Goal: Task Accomplishment & Management: Use online tool/utility

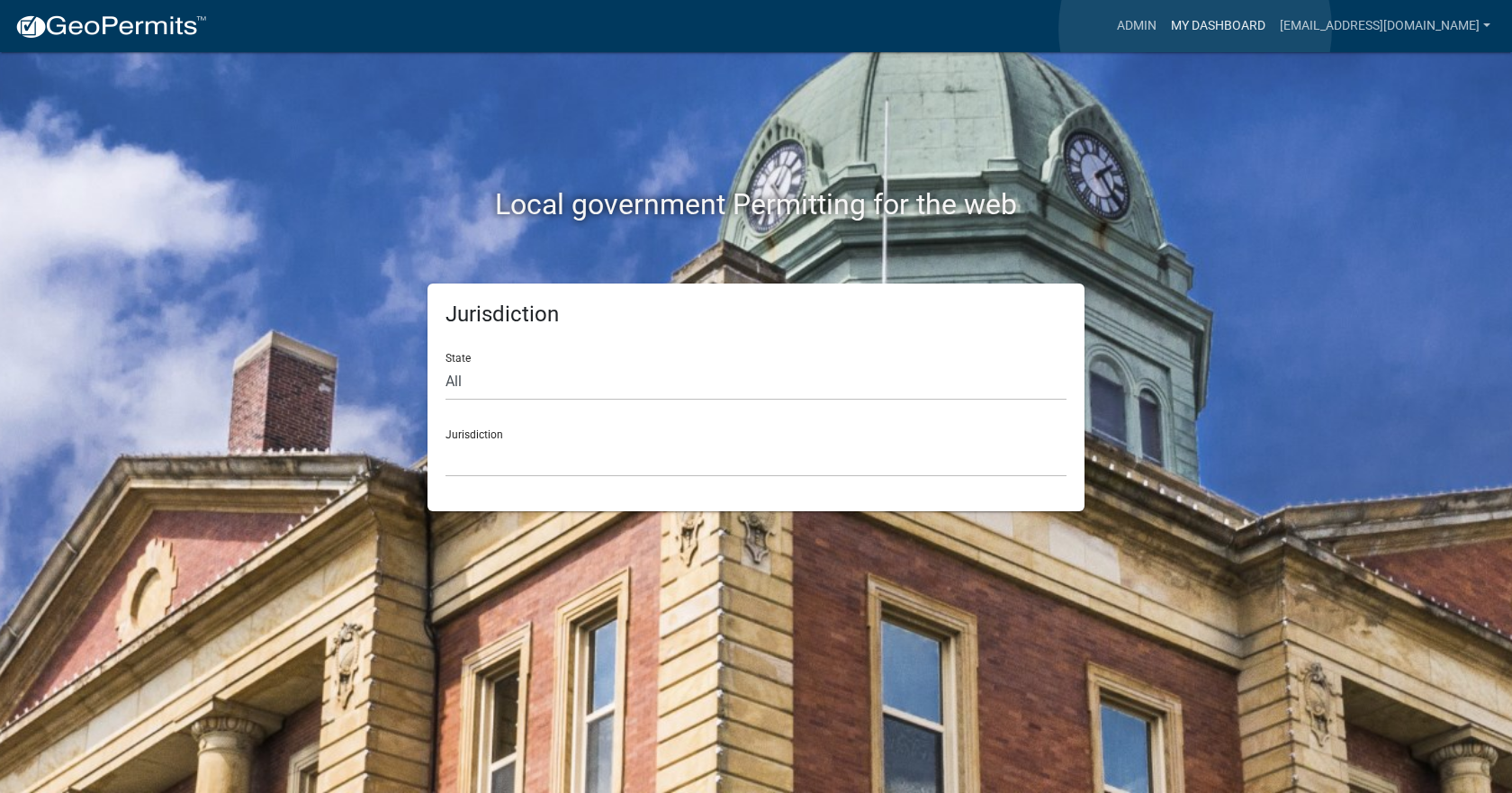
click at [1195, 28] on link "My Dashboard" at bounding box center [1217, 25] width 108 height 34
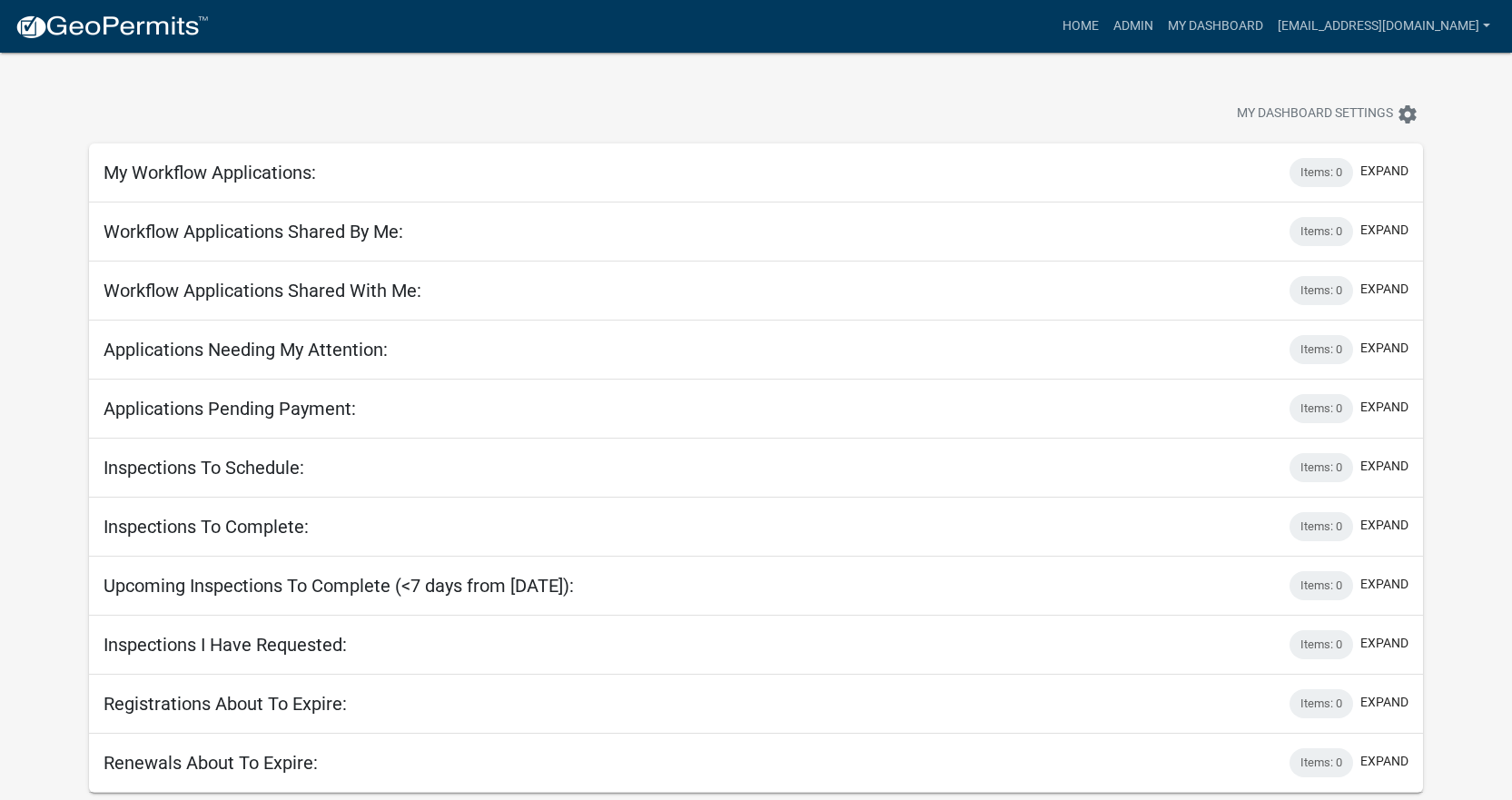
click at [1067, 47] on nav "more_horiz Home Admin My Dashboard [EMAIL_ADDRESS][DOMAIN_NAME] Admin Account L…" at bounding box center [756, 26] width 1512 height 52
click at [1067, 35] on link "Home" at bounding box center [1081, 26] width 51 height 34
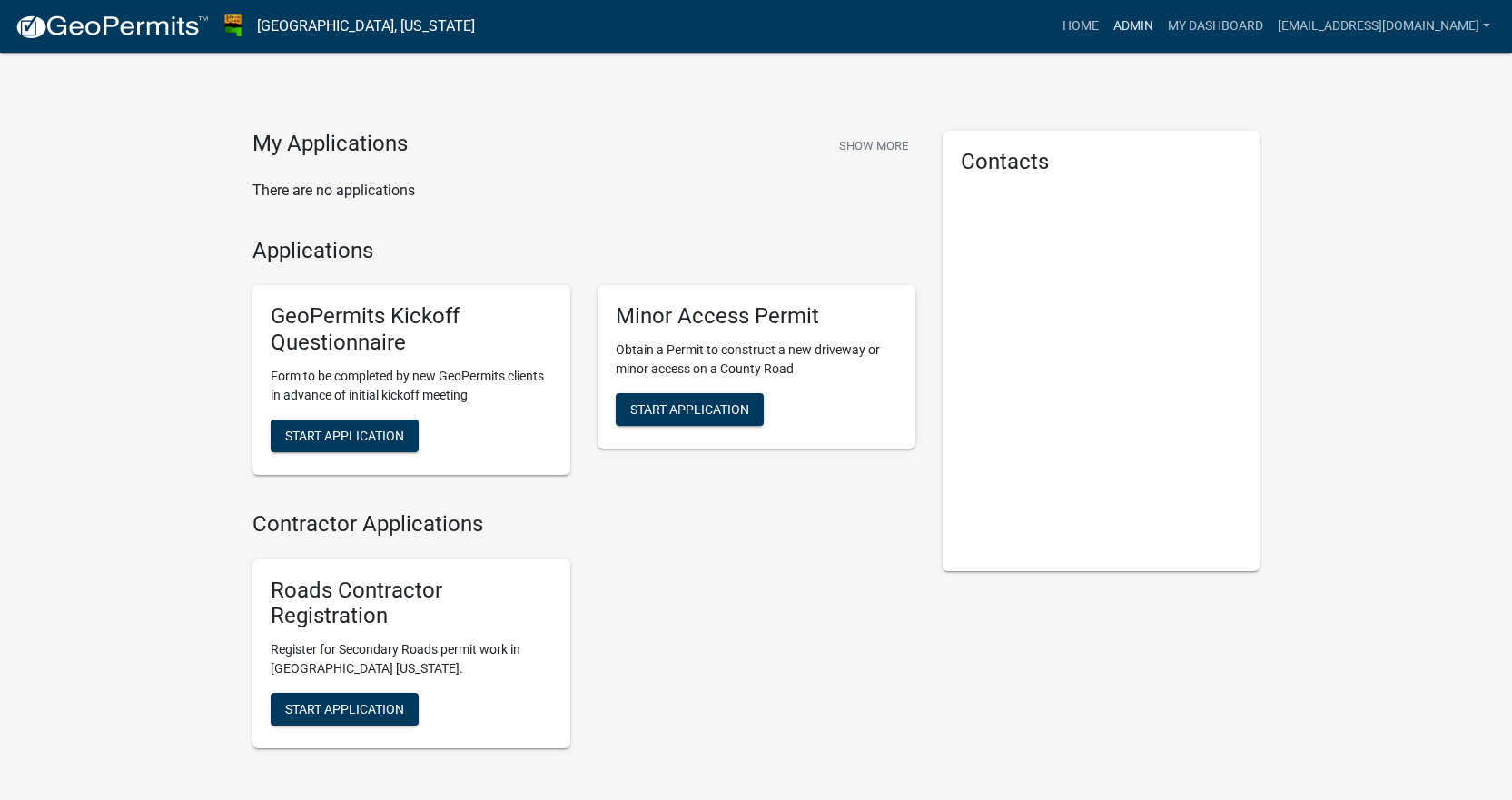
click at [1119, 33] on link "Admin" at bounding box center [1133, 26] width 54 height 34
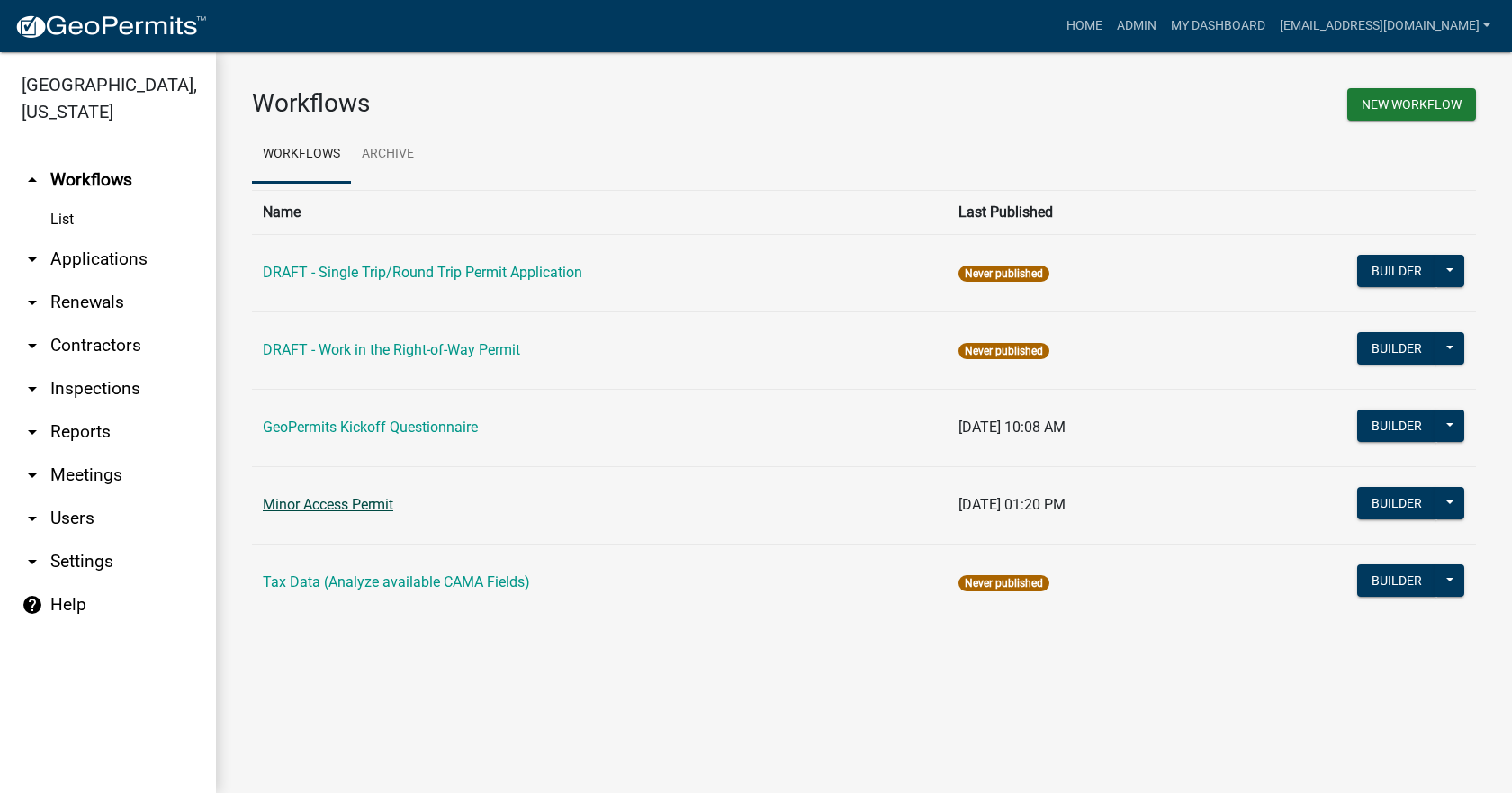
click at [341, 506] on link "Minor Access Permit" at bounding box center [328, 505] width 131 height 18
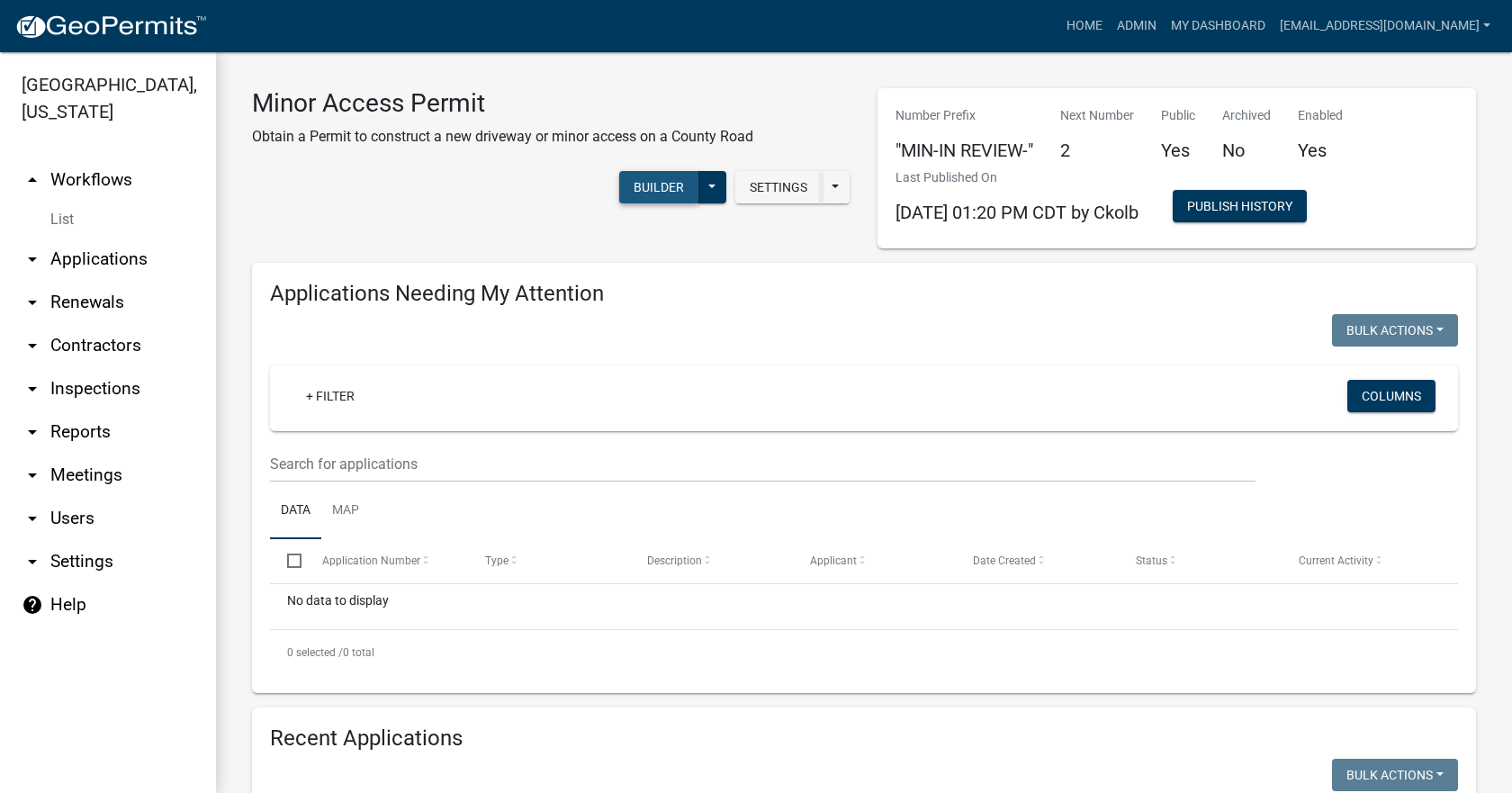
click at [654, 197] on button "Builder" at bounding box center [658, 187] width 79 height 32
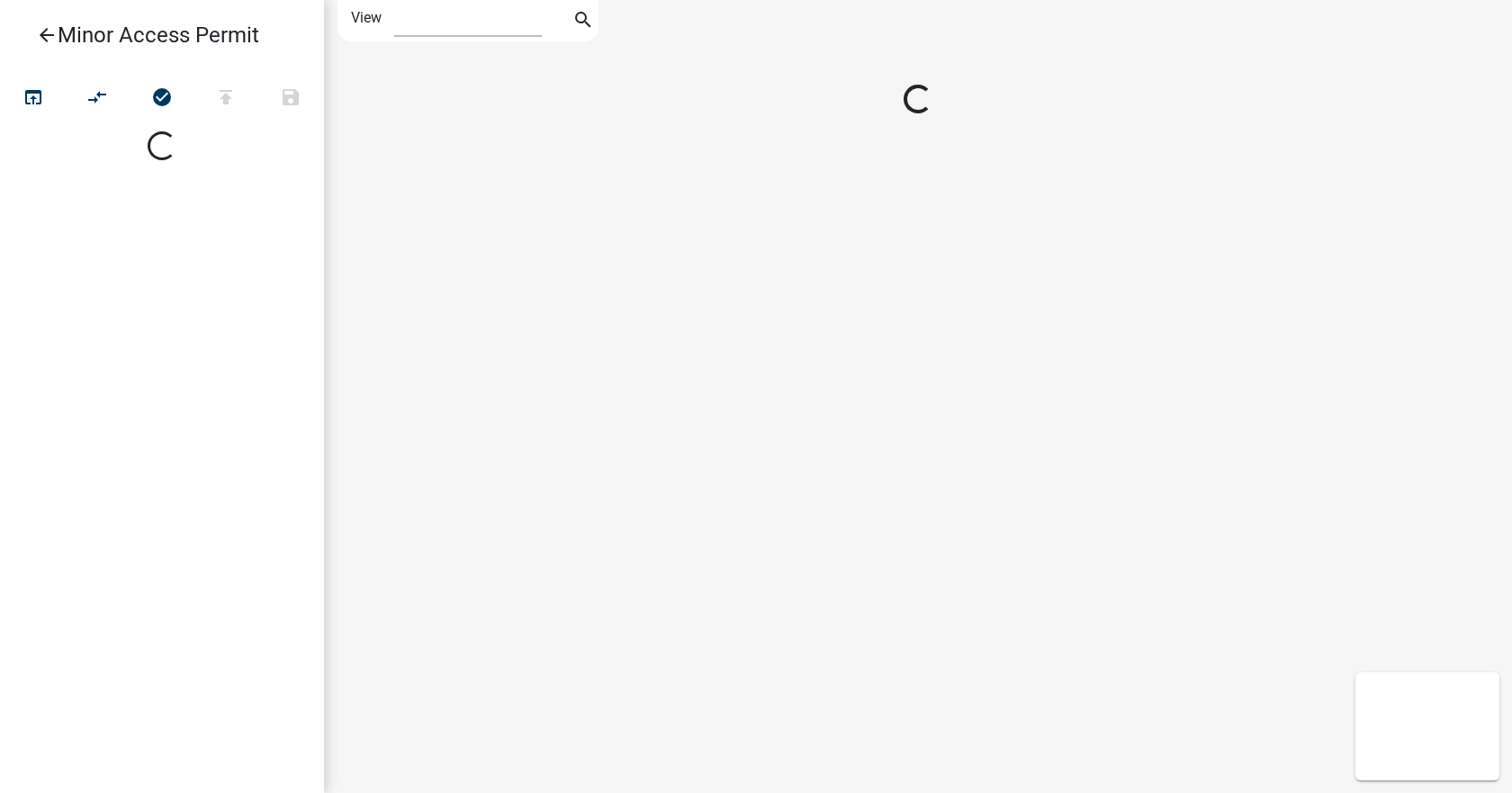
select select "1"
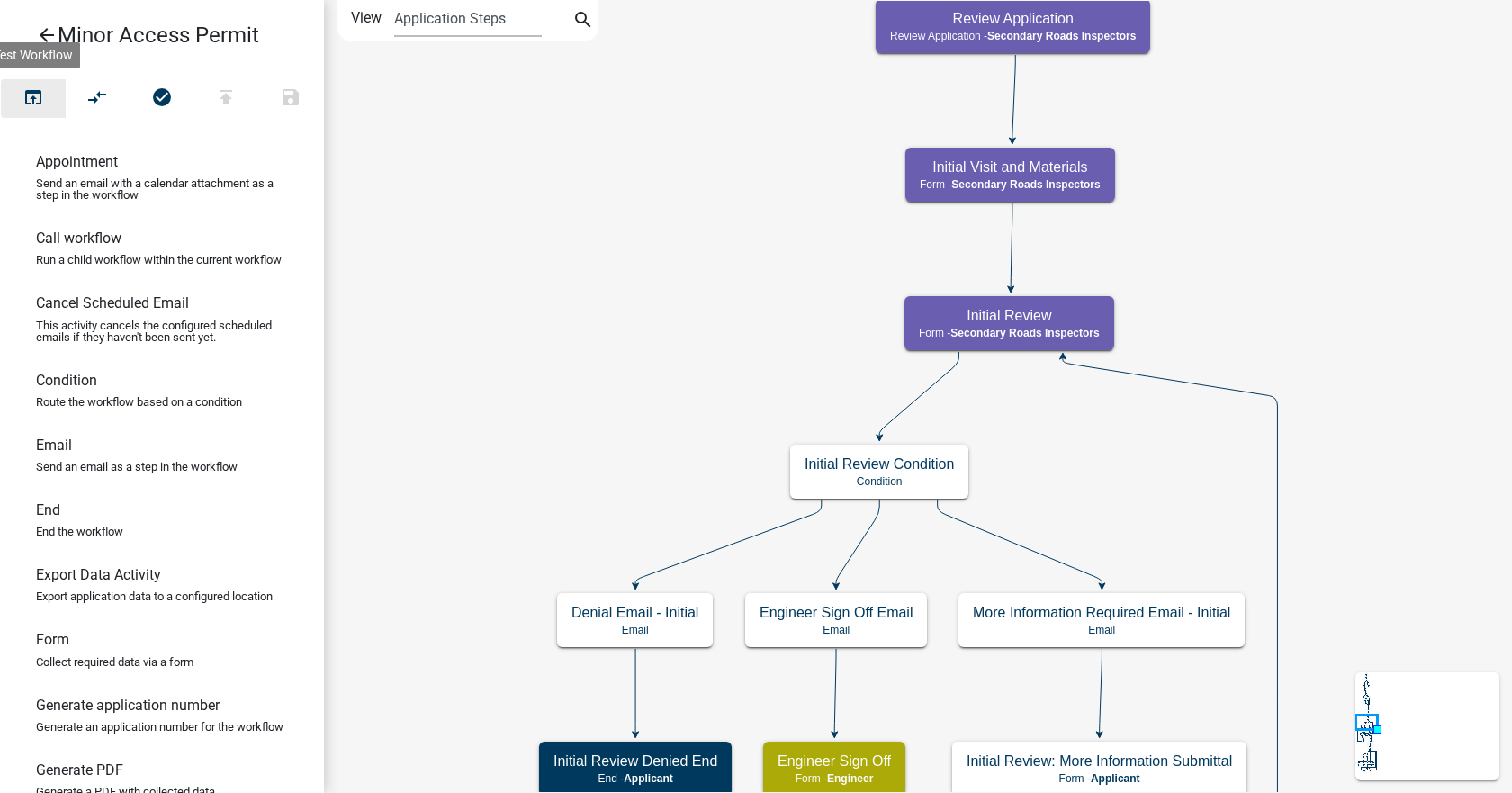
click at [22, 95] on icon "open_in_browser" at bounding box center [33, 99] width 21 height 25
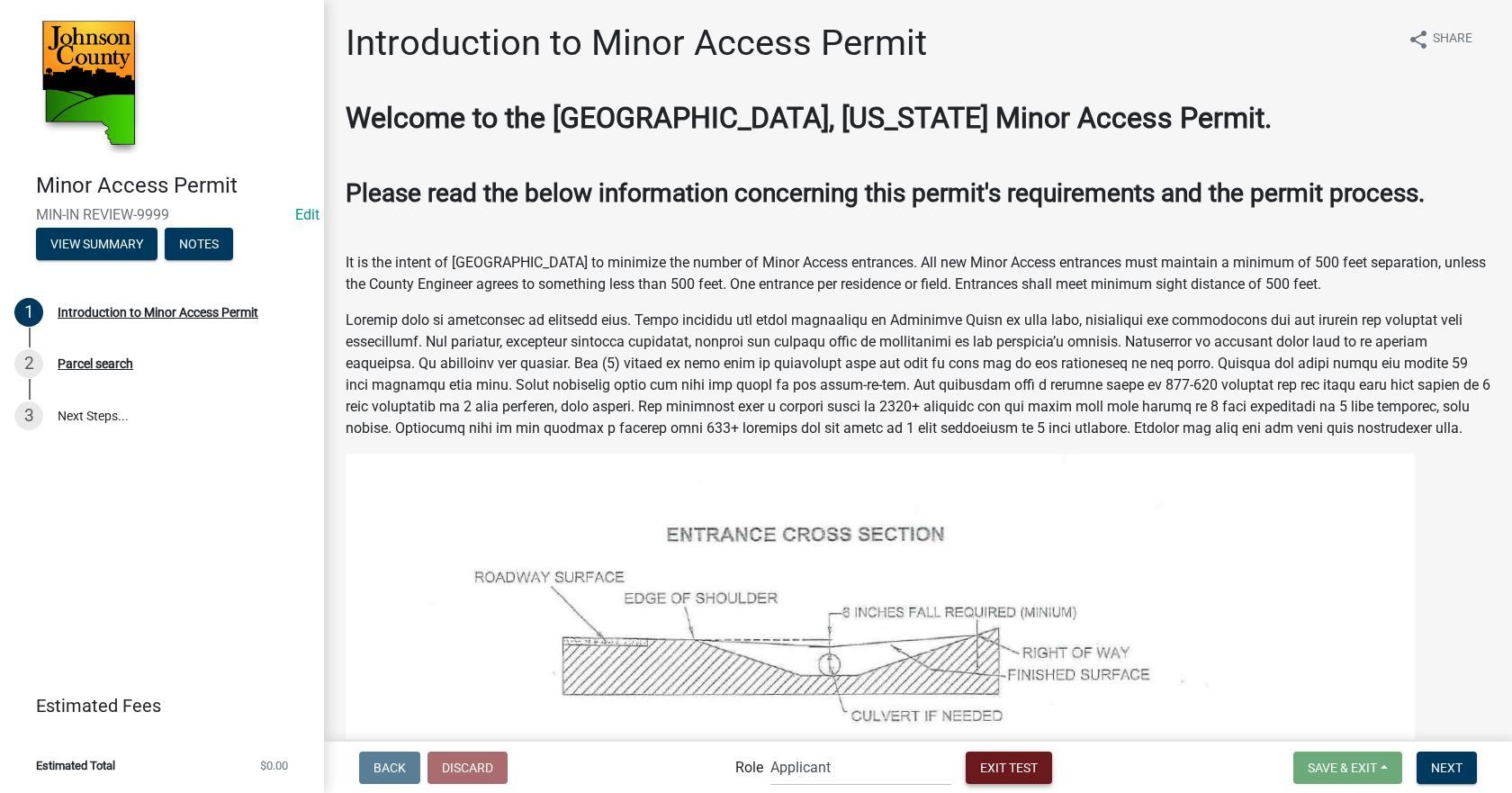
click at [1019, 764] on span "Exit Test" at bounding box center [1008, 767] width 58 height 15
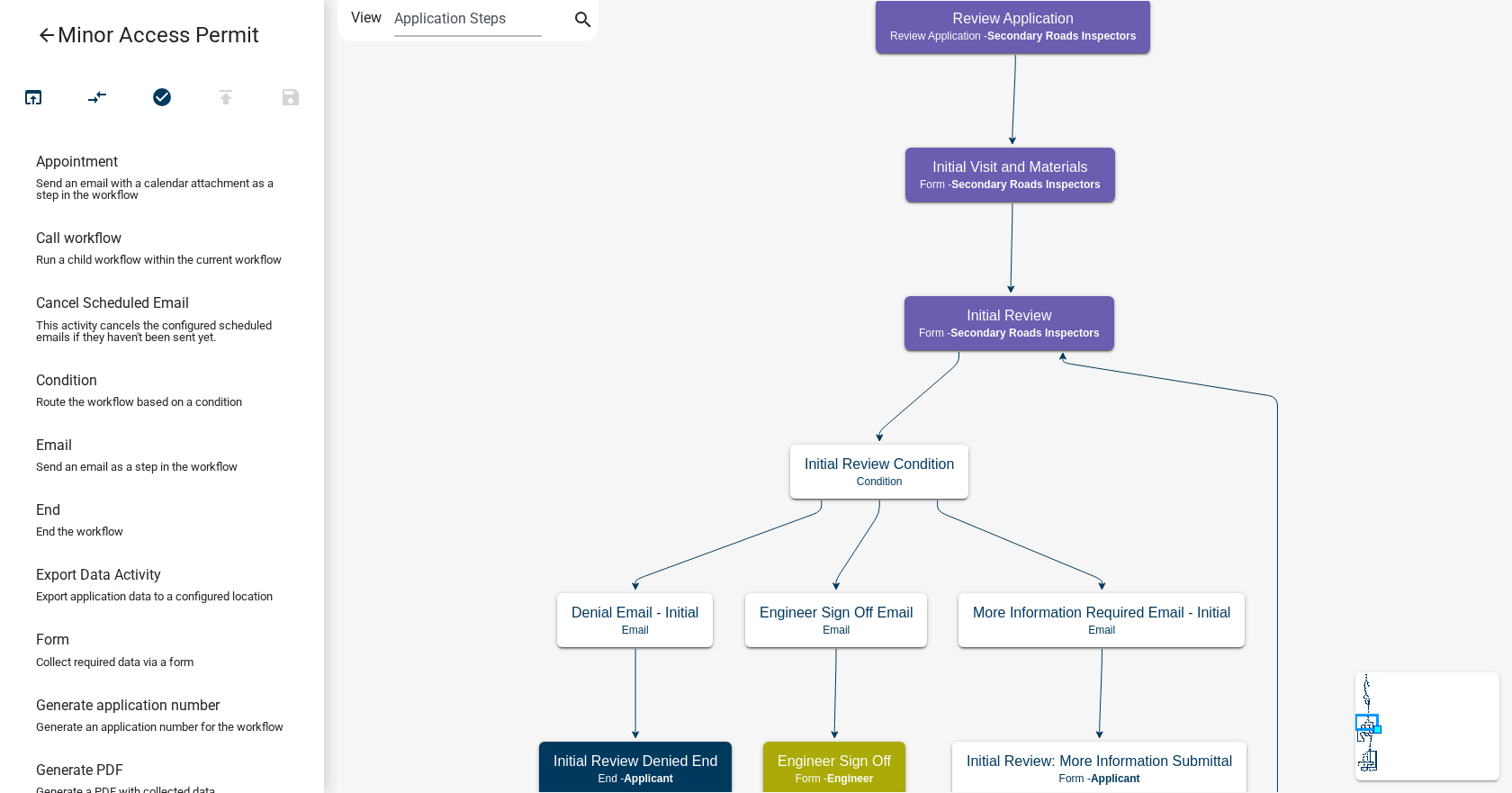
click at [21, 40] on link "arrow_back Minor Access Permit" at bounding box center [154, 35] width 280 height 41
click at [52, 27] on icon "arrow_back" at bounding box center [47, 37] width 21 height 25
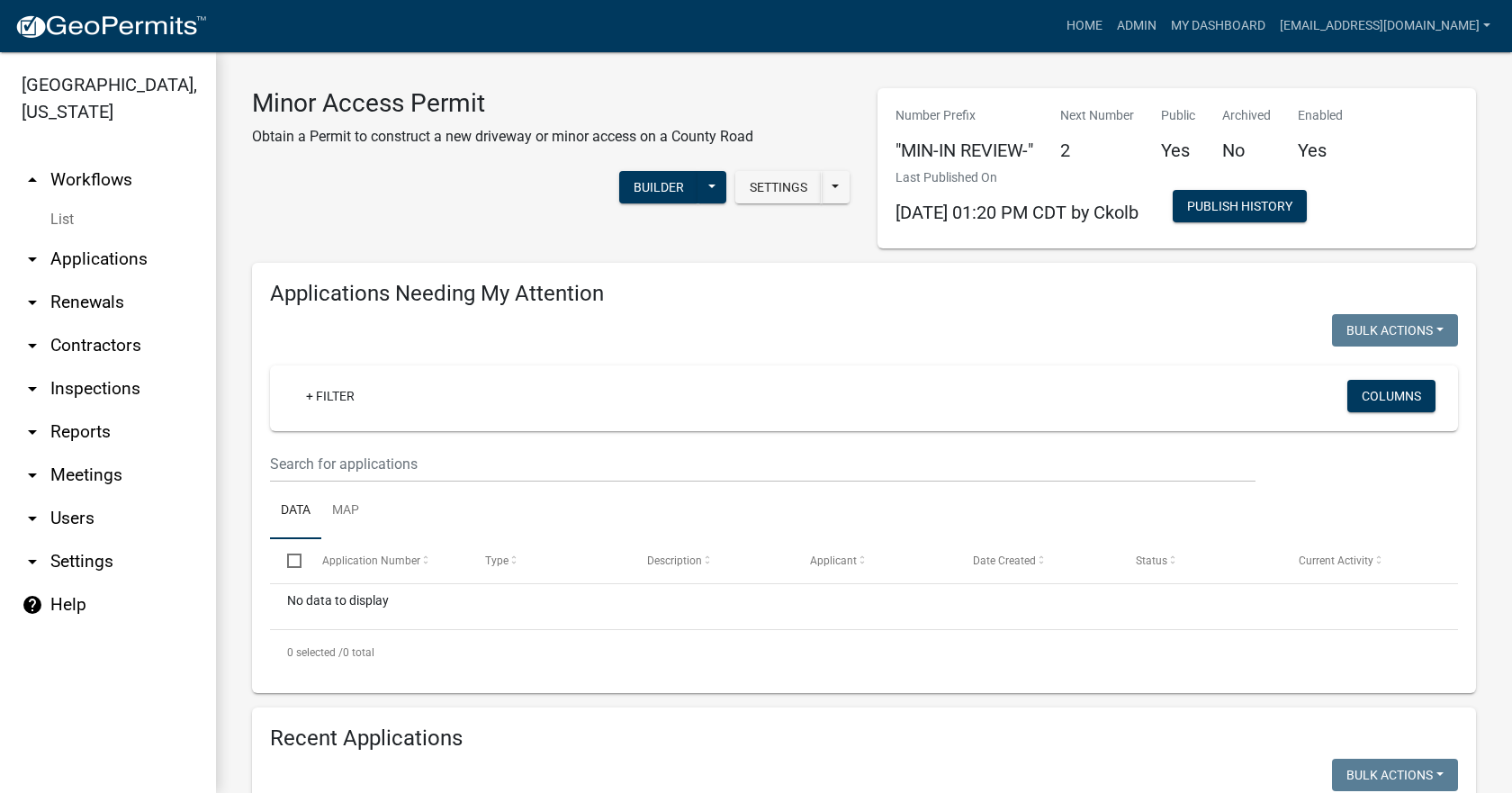
click at [130, 158] on link "arrow_drop_up Workflows" at bounding box center [107, 180] width 216 height 43
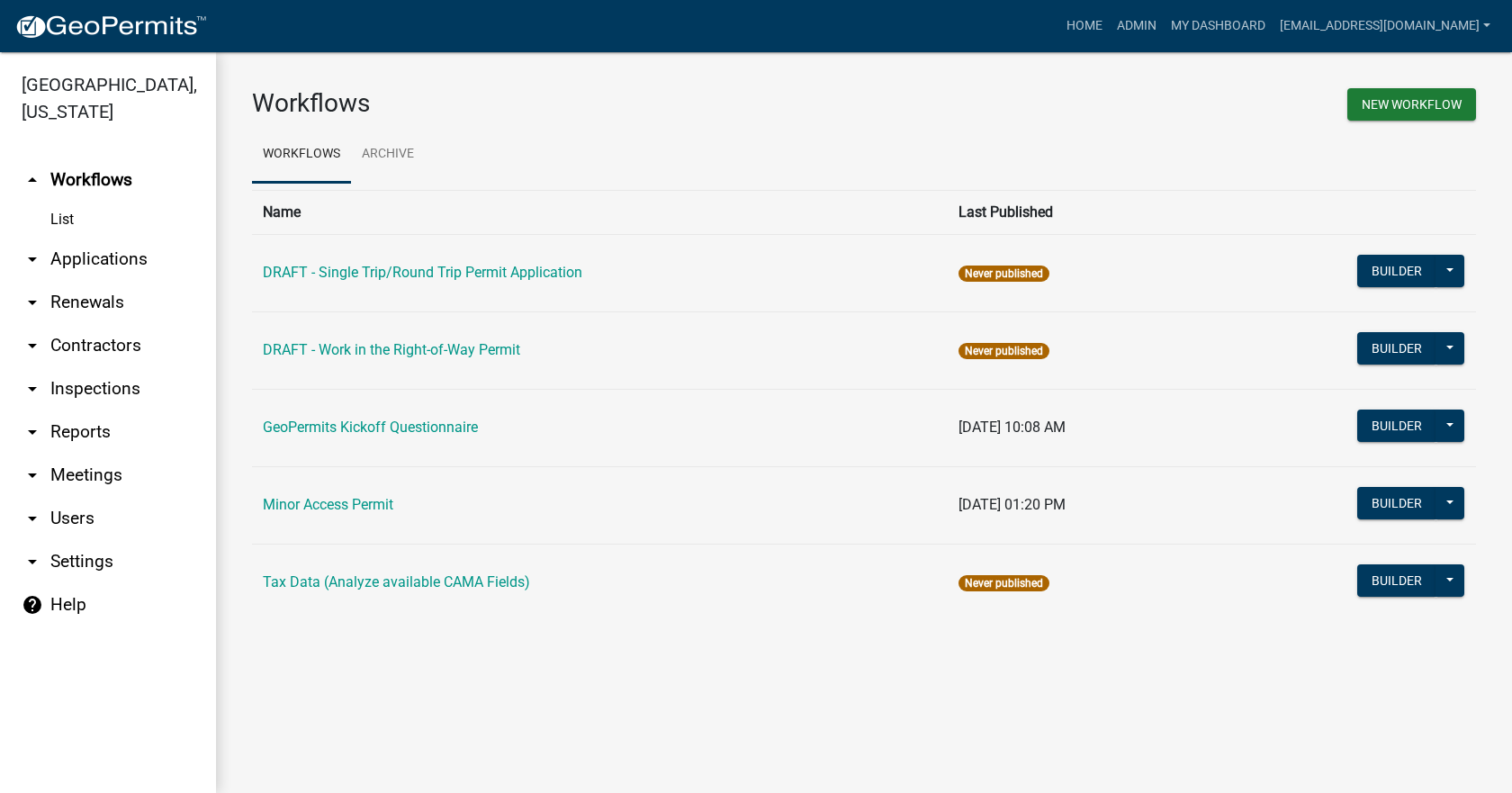
click at [104, 240] on link "arrow_drop_down Applications" at bounding box center [107, 259] width 216 height 43
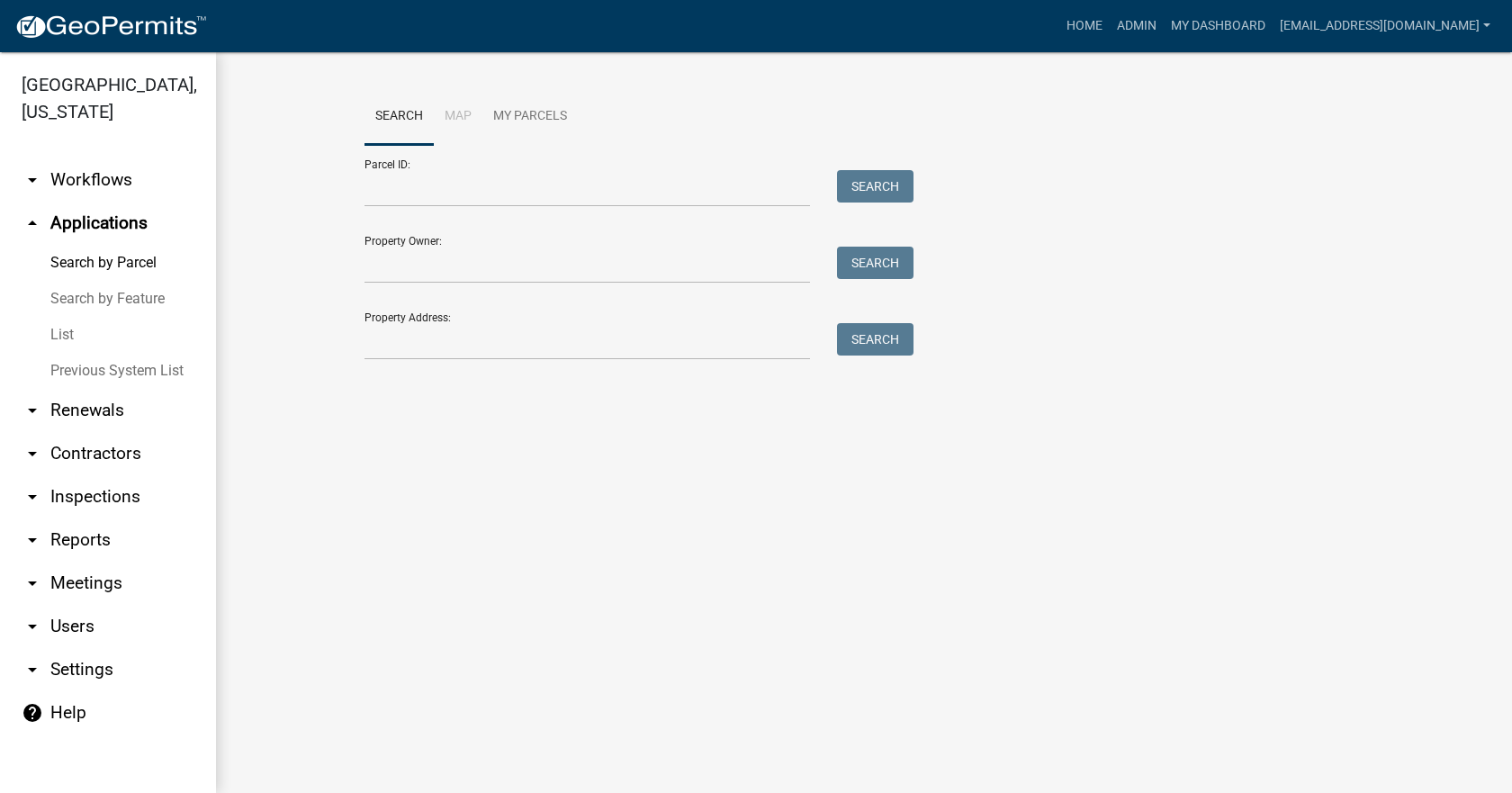
click at [59, 316] on link "List" at bounding box center [107, 334] width 216 height 36
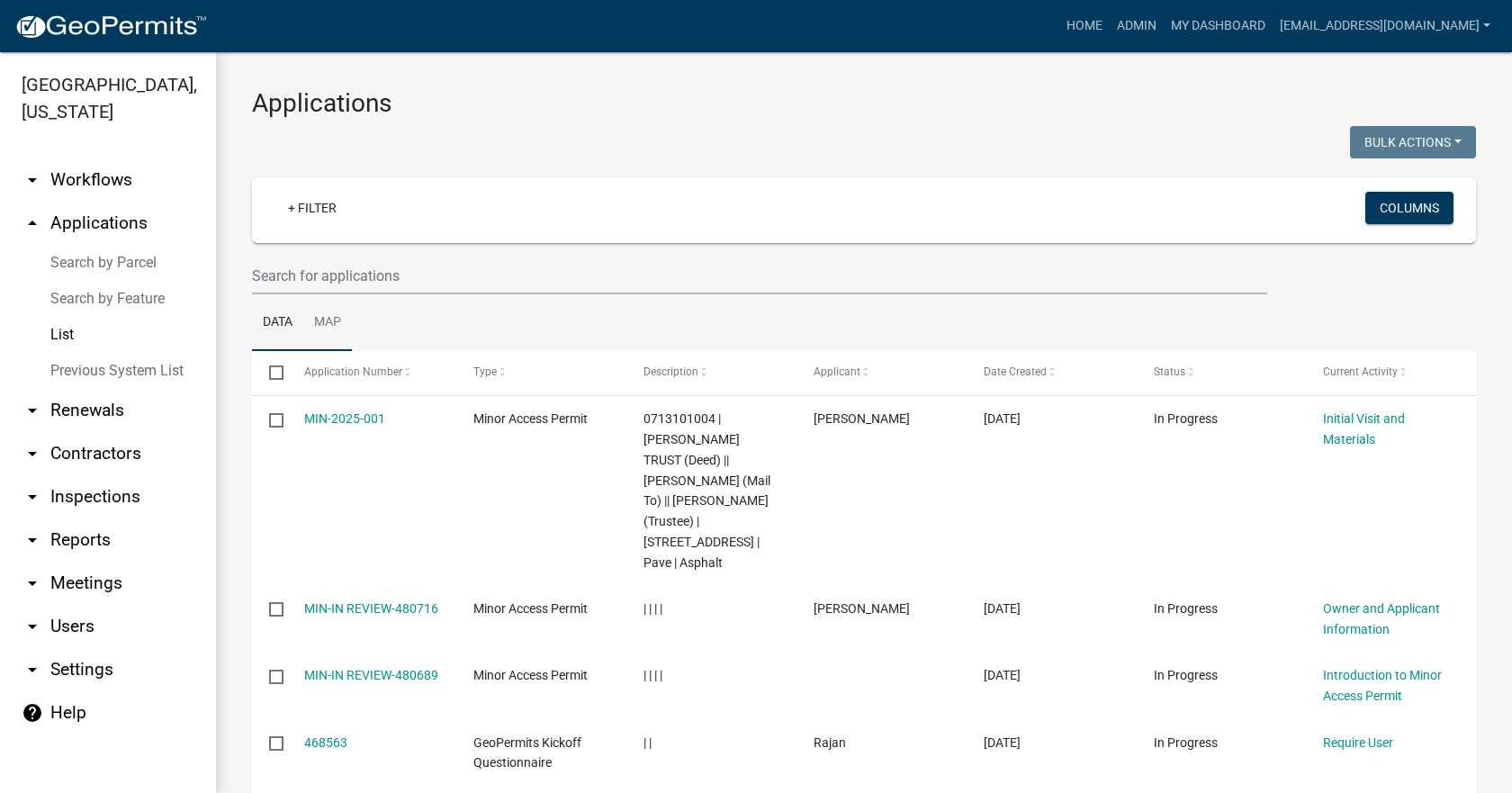
click at [336, 325] on link "Map" at bounding box center [327, 322] width 49 height 58
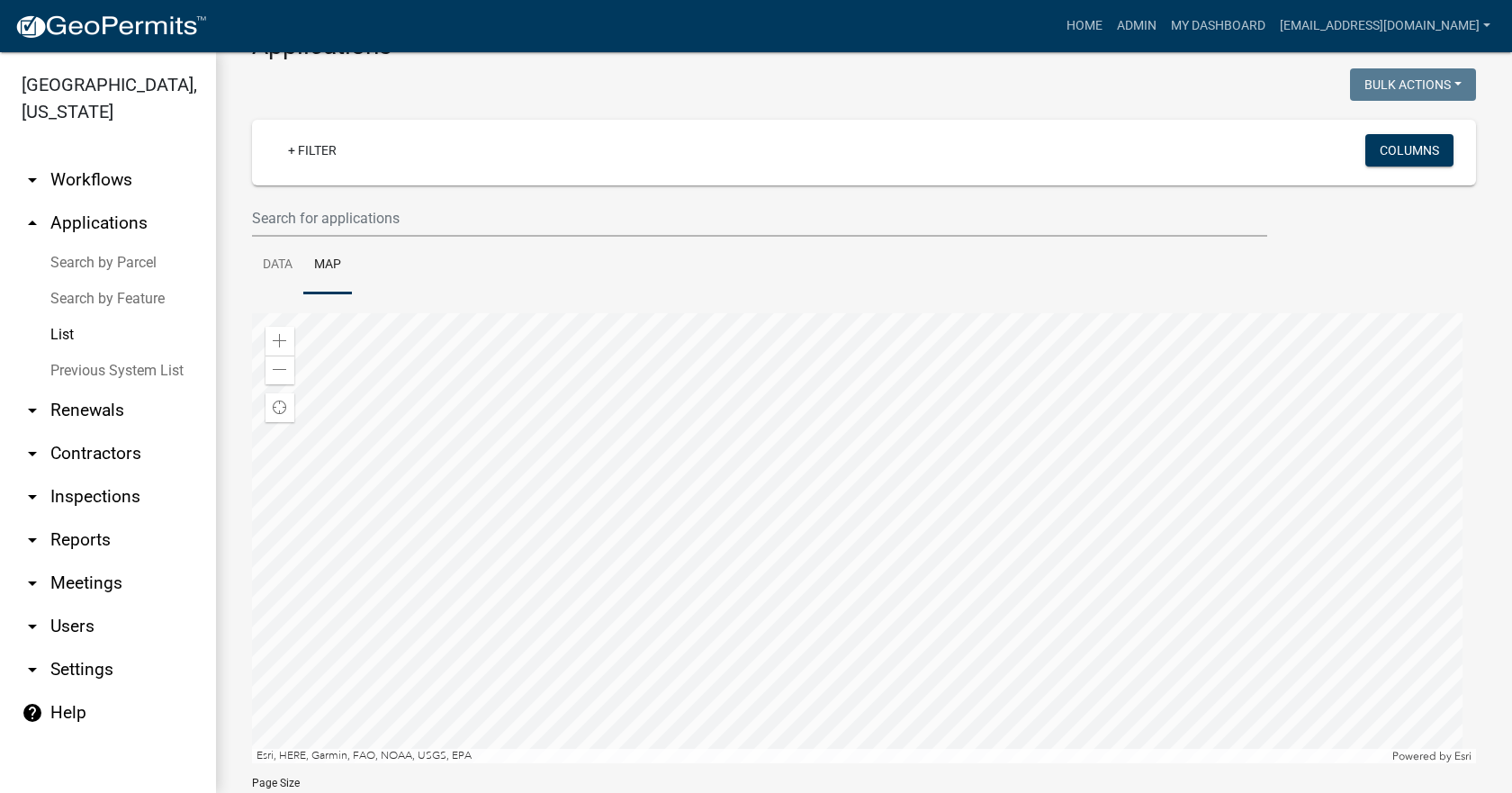
scroll to position [90, 0]
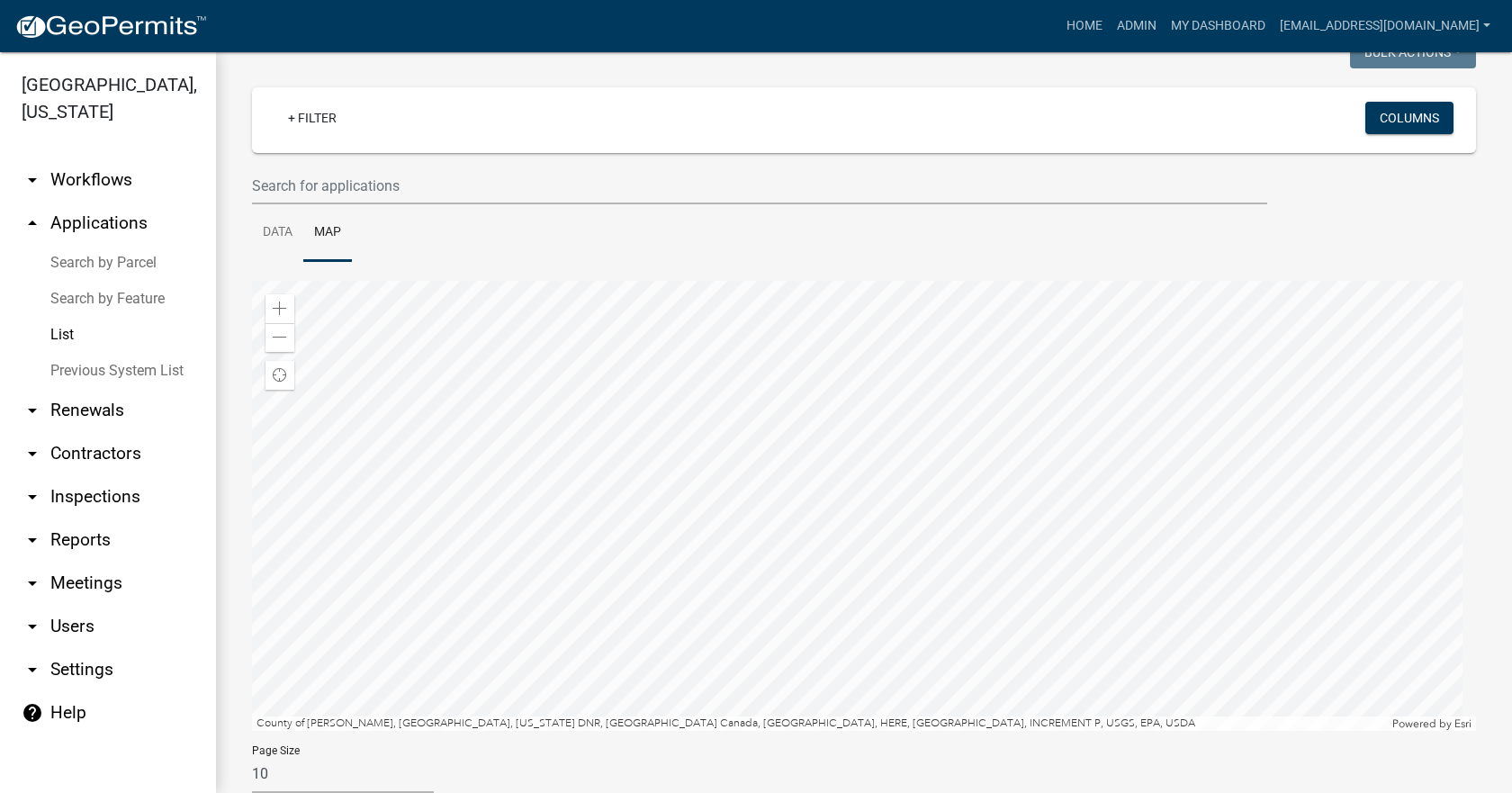
click at [865, 363] on div at bounding box center [863, 505] width 1224 height 450
click at [279, 234] on link "Data" at bounding box center [277, 232] width 52 height 58
